Goal: Information Seeking & Learning: Learn about a topic

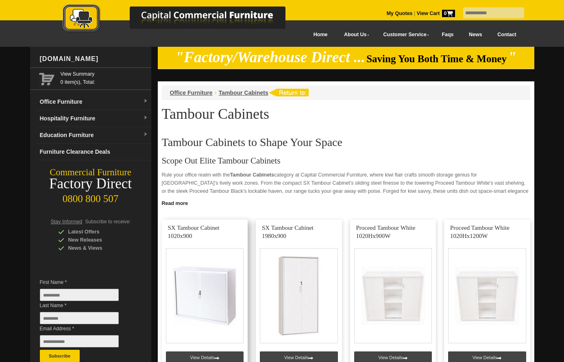
click at [191, 301] on link at bounding box center [205, 298] width 86 height 156
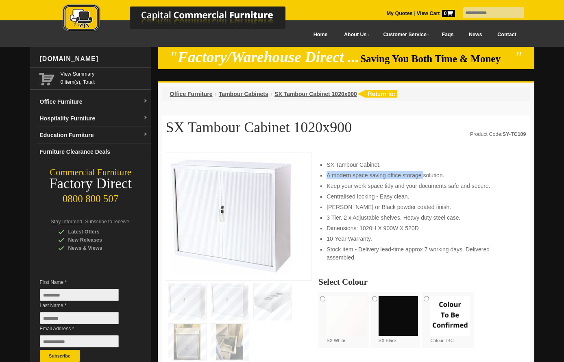
drag, startPoint x: 327, startPoint y: 176, endPoint x: 425, endPoint y: 177, distance: 97.6
click at [424, 177] on li "A modern space saving office storage solution." at bounding box center [422, 175] width 191 height 8
click at [460, 206] on li "Matt White or Black powder coated finish." at bounding box center [422, 207] width 191 height 8
drag, startPoint x: 433, startPoint y: 196, endPoint x: 343, endPoint y: 186, distance: 91.2
click at [347, 190] on ul "SX Tambour Cabinet. A modern space saving office storage solution. Keep your wo…" at bounding box center [422, 211] width 191 height 101
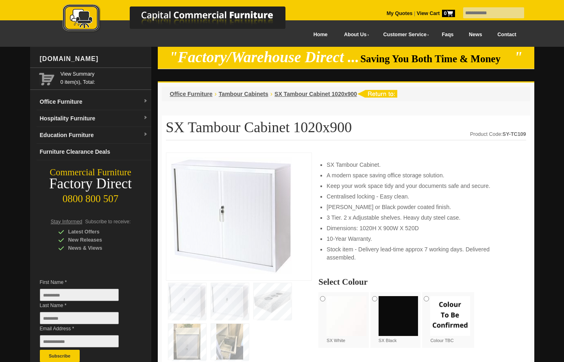
click at [342, 172] on li "A modern space saving office storage solution." at bounding box center [422, 175] width 191 height 8
drag, startPoint x: 333, startPoint y: 196, endPoint x: 385, endPoint y: 201, distance: 52.8
click at [382, 202] on ul "SX Tambour Cabinet. A modern space saving office storage solution. Keep your wo…" at bounding box center [422, 211] width 191 height 101
click at [402, 174] on li "A modern space saving office storage solution." at bounding box center [422, 175] width 191 height 8
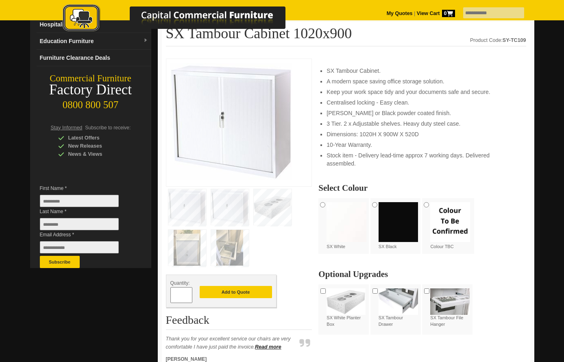
scroll to position [81, 0]
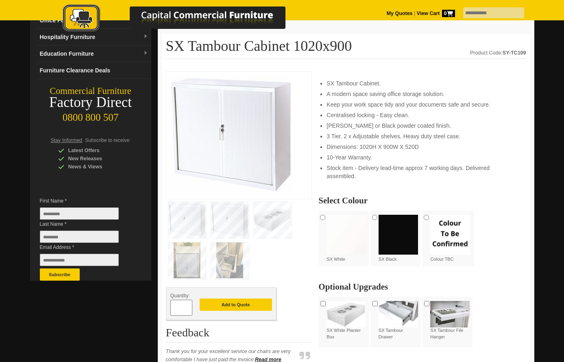
click at [347, 218] on img at bounding box center [347, 235] width 40 height 40
click at [273, 222] on img at bounding box center [273, 220] width 38 height 36
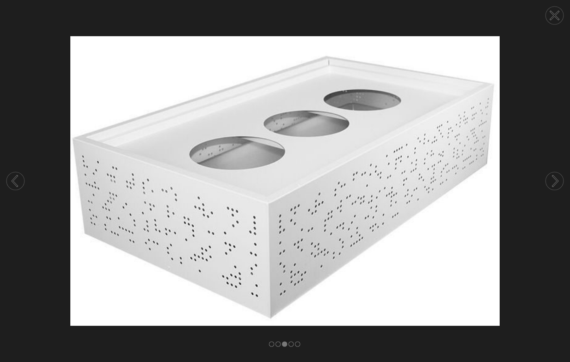
click at [7, 176] on icon at bounding box center [15, 180] width 31 height 43
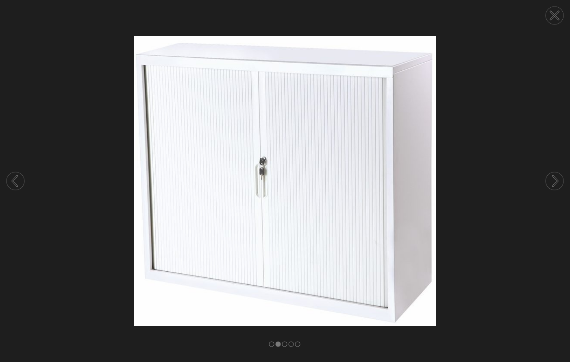
click at [6, 176] on icon at bounding box center [15, 180] width 31 height 43
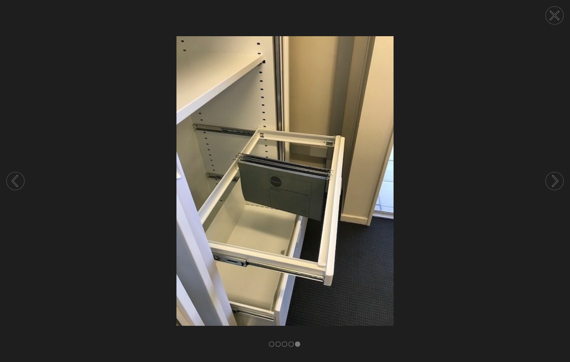
click at [6, 176] on icon at bounding box center [15, 180] width 31 height 43
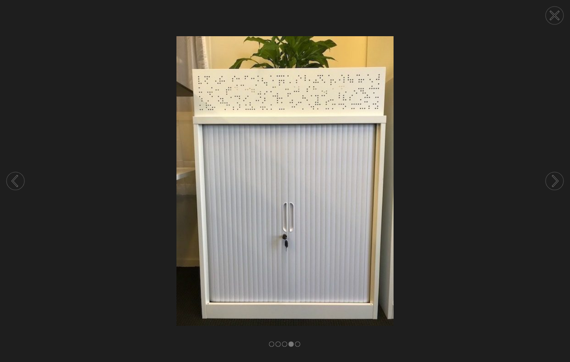
click at [549, 20] on circle at bounding box center [555, 16] width 18 height 18
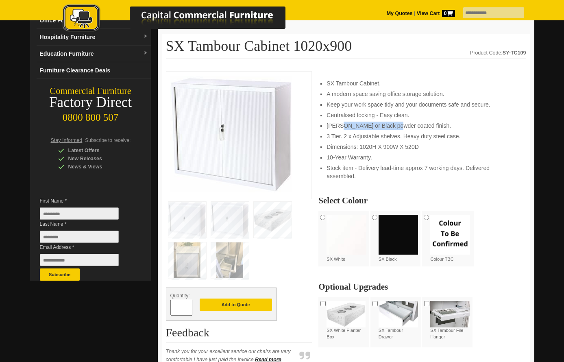
drag, startPoint x: 340, startPoint y: 125, endPoint x: 412, endPoint y: 125, distance: 72.4
click at [395, 122] on li "Matt White or Black powder coated finish." at bounding box center [422, 126] width 191 height 8
click at [443, 133] on li "3 Tier. 2 x Adjustable shelves. Heavy duty steel case." at bounding box center [422, 136] width 191 height 8
drag, startPoint x: 333, startPoint y: 146, endPoint x: 361, endPoint y: 146, distance: 28.5
click at [361, 146] on li "Dimensions: 1020H X 900W X 520D" at bounding box center [422, 147] width 191 height 8
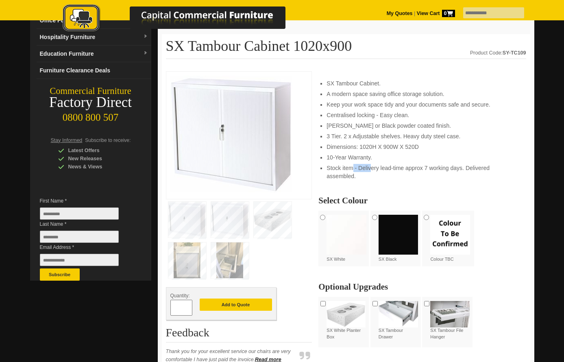
drag, startPoint x: 353, startPoint y: 168, endPoint x: 379, endPoint y: 168, distance: 26.0
click at [379, 168] on li "Stock item - Delivery lead-time approx 7 working days. Delivered assembled." at bounding box center [422, 172] width 191 height 16
click at [450, 173] on li "Stock item - Delivery lead-time approx 7 working days. Delivered assembled." at bounding box center [422, 172] width 191 height 16
drag, startPoint x: 486, startPoint y: 103, endPoint x: 344, endPoint y: 104, distance: 141.5
click at [344, 104] on li "Keep your work space tidy and your documents safe and secure." at bounding box center [422, 104] width 191 height 8
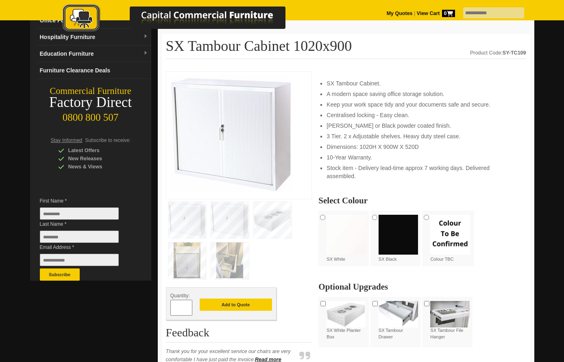
click at [402, 126] on li "Matt White or Black powder coated finish." at bounding box center [422, 126] width 191 height 8
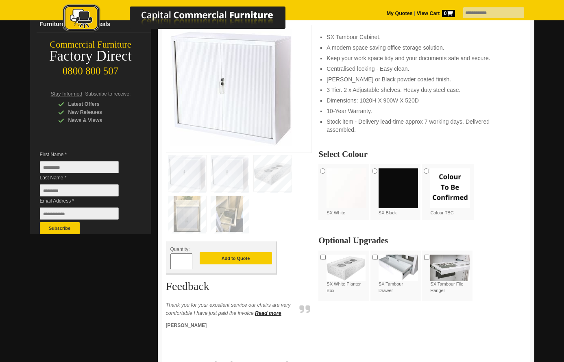
scroll to position [122, 0]
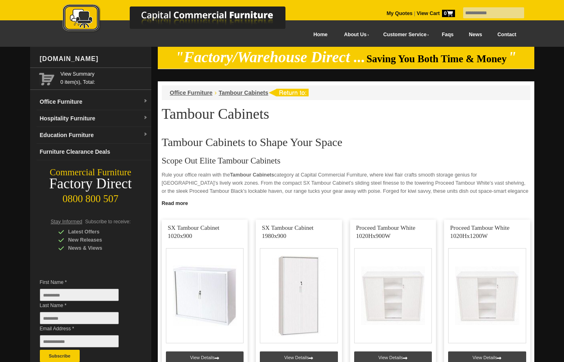
scroll to position [41, 0]
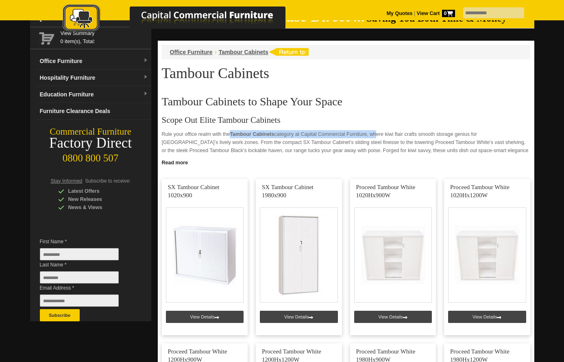
drag, startPoint x: 219, startPoint y: 135, endPoint x: 384, endPoint y: 135, distance: 165.5
click at [380, 135] on p "Rule your office realm with the Tambour Cabinets category at Capital Commercial…" at bounding box center [346, 146] width 368 height 33
click at [444, 139] on p "Rule your office realm with the Tambour Cabinets category at Capital Commercial…" at bounding box center [346, 146] width 368 height 33
drag, startPoint x: 477, startPoint y: 137, endPoint x: 239, endPoint y: 138, distance: 238.3
click at [239, 138] on p "Rule your office realm with the Tambour Cabinets category at Capital Commercial…" at bounding box center [346, 146] width 368 height 33
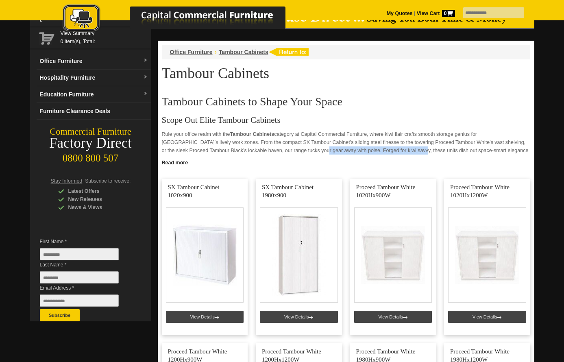
drag, startPoint x: 273, startPoint y: 151, endPoint x: 368, endPoint y: 149, distance: 95.6
click at [367, 150] on p "Rule your office realm with the Tambour Cabinets category at Capital Commercial…" at bounding box center [346, 146] width 368 height 33
click at [441, 147] on p "Rule your office realm with the Tambour Cabinets category at Capital Commercial…" at bounding box center [346, 146] width 368 height 33
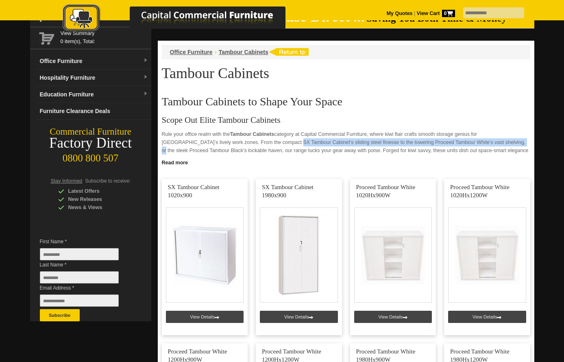
drag, startPoint x: 470, startPoint y: 142, endPoint x: 247, endPoint y: 139, distance: 223.3
click at [247, 139] on p "Rule your office realm with the Tambour Cabinets category at Capital Commercial…" at bounding box center [346, 146] width 368 height 33
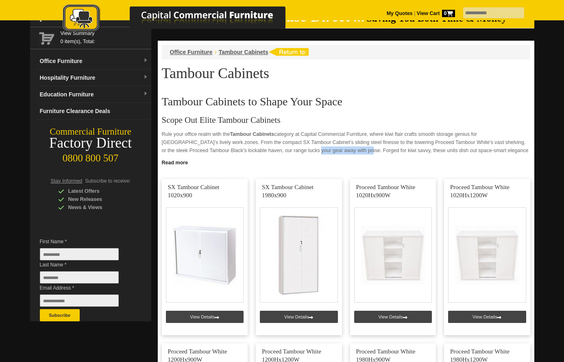
drag, startPoint x: 314, startPoint y: 154, endPoint x: 263, endPoint y: 150, distance: 51.4
click at [263, 150] on p "Rule your office realm with the Tambour Cabinets category at Capital Commercial…" at bounding box center [346, 146] width 368 height 33
click at [413, 155] on p "Rule your office realm with the Tambour Cabinets category at Capital Commercial…" at bounding box center [346, 146] width 368 height 33
click at [176, 164] on link "Read more" at bounding box center [346, 162] width 377 height 10
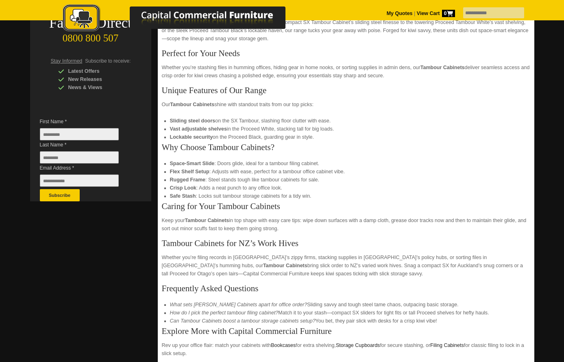
scroll to position [163, 0]
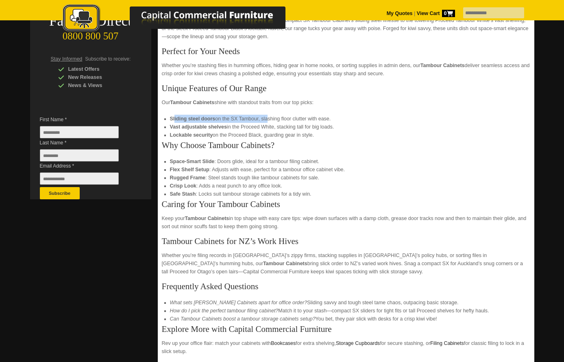
drag, startPoint x: 174, startPoint y: 119, endPoint x: 267, endPoint y: 121, distance: 92.3
click at [267, 121] on li "Sliding steel doors on the SX Tambour, slashing floor clutter with ease." at bounding box center [346, 119] width 352 height 8
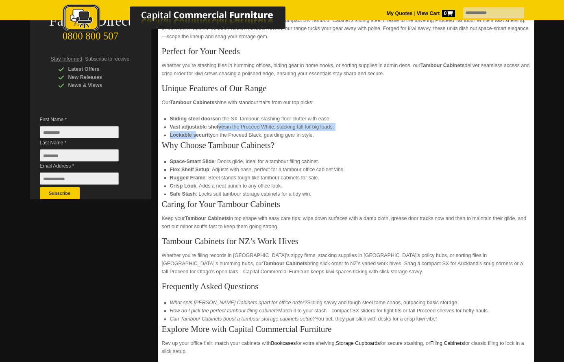
drag, startPoint x: 196, startPoint y: 131, endPoint x: 219, endPoint y: 131, distance: 23.2
click at [219, 131] on ul "Sliding steel doors on the SX Tambour, slashing floor clutter with ease. Vast a…" at bounding box center [346, 127] width 352 height 24
click at [222, 139] on li "Lockable security on the Proceed Black, guarding gear in style." at bounding box center [346, 135] width 352 height 8
drag, startPoint x: 171, startPoint y: 166, endPoint x: 218, endPoint y: 166, distance: 47.6
click at [218, 166] on li "Space-Smart Slide : Doors glide, ideal for a tambour filing cabinet." at bounding box center [346, 161] width 352 height 8
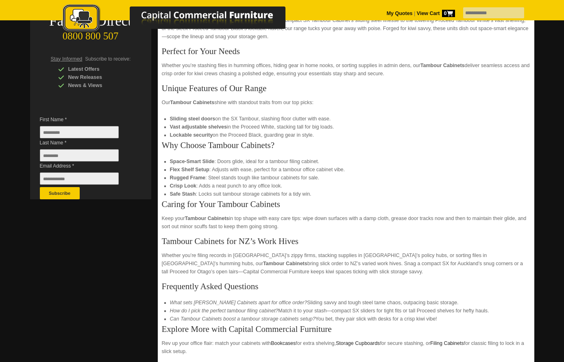
click at [272, 172] on li "Flex Shelf Setup : Adjusts with ease, perfect for a tambour office cabinet vibe." at bounding box center [346, 170] width 352 height 8
drag, startPoint x: 181, startPoint y: 170, endPoint x: 216, endPoint y: 168, distance: 35.4
click at [216, 168] on li "Flex Shelf Setup : Adjusts with ease, perfect for a tambour office cabinet vibe." at bounding box center [346, 170] width 352 height 8
click at [237, 182] on li "Crisp Look : Adds a neat punch to any office look." at bounding box center [346, 186] width 352 height 8
drag, startPoint x: 176, startPoint y: 184, endPoint x: 200, endPoint y: 184, distance: 23.6
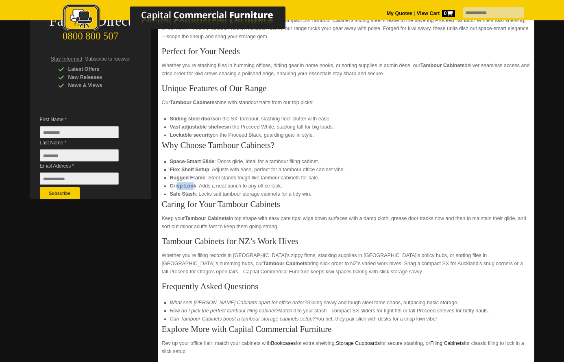
click at [200, 184] on li "Crisp Look : Adds a neat punch to any office look." at bounding box center [346, 186] width 352 height 8
click at [259, 186] on li "Crisp Look : Adds a neat punch to any office look." at bounding box center [346, 186] width 352 height 8
drag, startPoint x: 180, startPoint y: 192, endPoint x: 211, endPoint y: 192, distance: 30.5
click at [209, 192] on li "Safe Stash : Locks suit tambour storage cabinets for a tidy win." at bounding box center [346, 194] width 352 height 8
click at [263, 192] on li "Safe Stash : Locks suit tambour storage cabinets for a tidy win." at bounding box center [346, 194] width 352 height 8
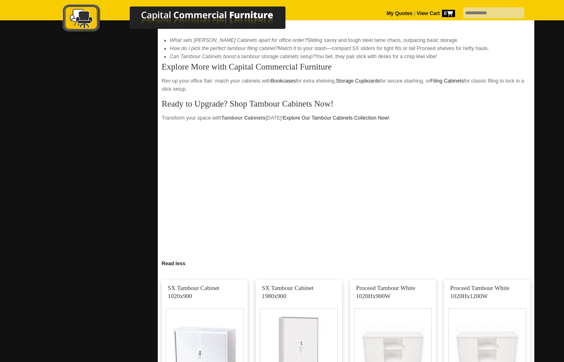
scroll to position [407, 0]
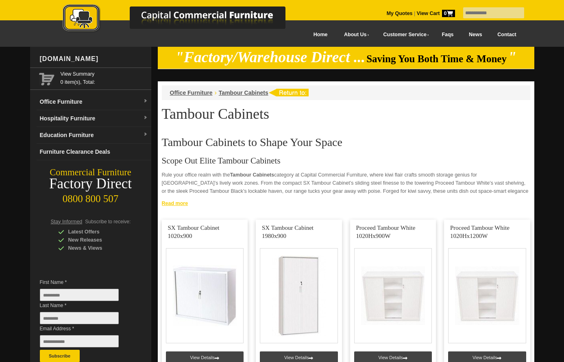
click at [161, 204] on link "Read more" at bounding box center [346, 202] width 377 height 10
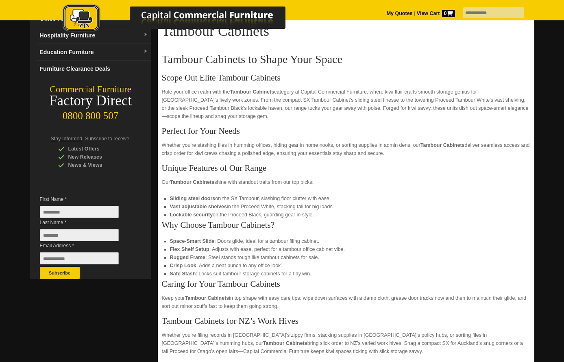
scroll to position [81, 0]
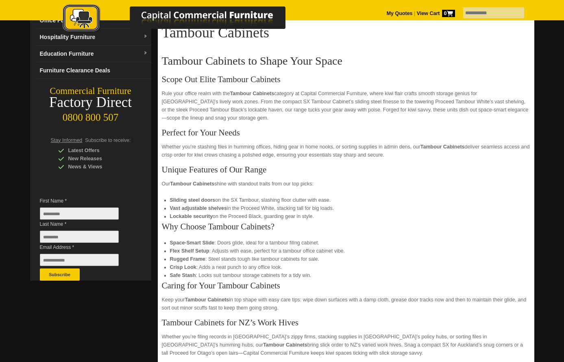
click at [182, 251] on strong "Flex Shelf Setup" at bounding box center [189, 251] width 39 height 6
drag, startPoint x: 182, startPoint y: 260, endPoint x: 323, endPoint y: 260, distance: 140.7
click at [323, 260] on li "Rugged Frame : Steel stands tough like tambour cabinets for sale." at bounding box center [346, 259] width 352 height 8
click at [331, 269] on li "Crisp Look : Adds a neat punch to any office look." at bounding box center [346, 267] width 352 height 8
drag, startPoint x: 183, startPoint y: 270, endPoint x: 209, endPoint y: 271, distance: 25.2
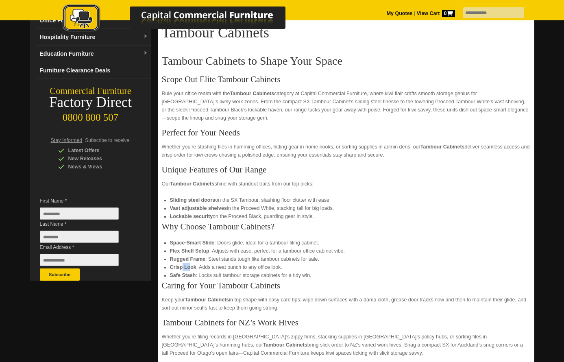
click at [210, 271] on li "Crisp Look : Adds a neat punch to any office look." at bounding box center [346, 267] width 352 height 8
drag, startPoint x: 197, startPoint y: 254, endPoint x: 234, endPoint y: 252, distance: 37.1
click at [230, 252] on li "Flex Shelf Setup : Adjusts with ease, perfect for a tambour office cabinet vibe." at bounding box center [346, 251] width 352 height 8
click at [345, 252] on li "Flex Shelf Setup : Adjusts with ease, perfect for a tambour office cabinet vibe." at bounding box center [346, 251] width 352 height 8
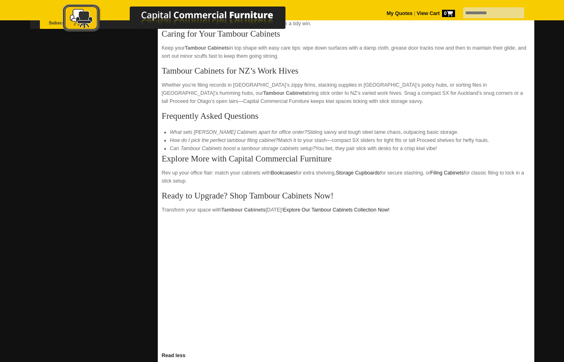
scroll to position [366, 0]
